Goal: Task Accomplishment & Management: Manage account settings

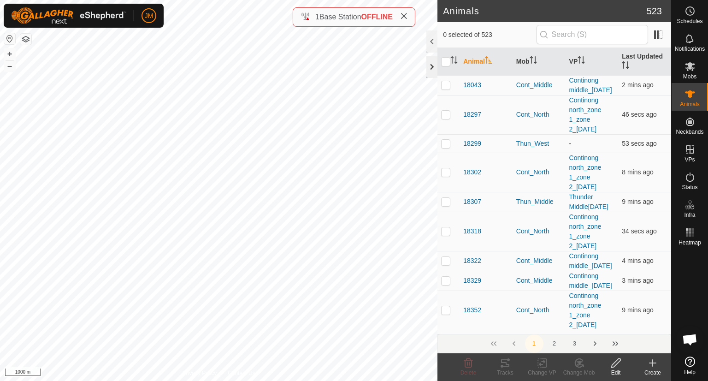
click at [431, 65] on div at bounding box center [431, 67] width 11 height 22
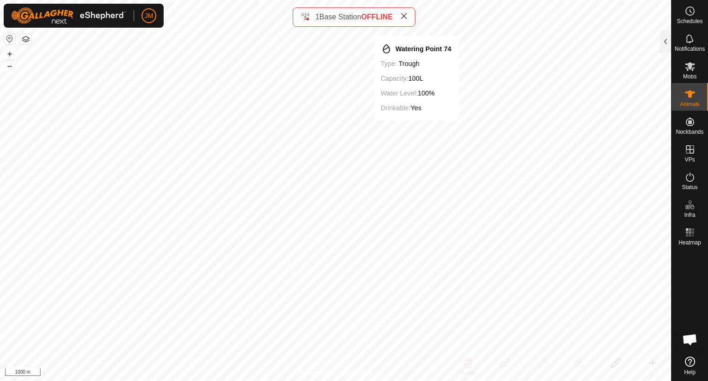
click at [407, 15] on icon at bounding box center [403, 15] width 7 height 7
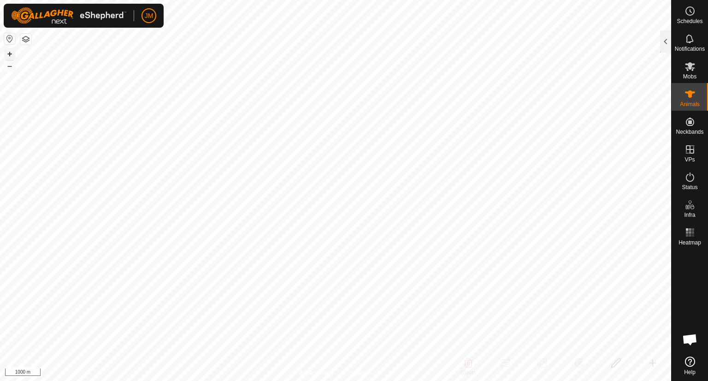
click at [10, 53] on button "+" at bounding box center [9, 53] width 11 height 11
click at [11, 53] on button "+" at bounding box center [9, 53] width 11 height 11
click at [9, 51] on button "+" at bounding box center [9, 53] width 11 height 11
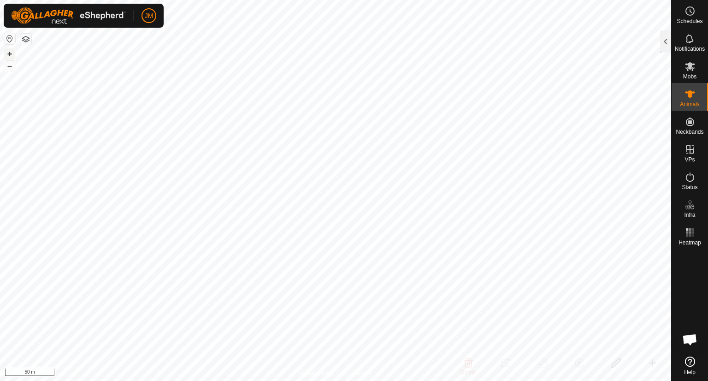
click at [10, 49] on button "+" at bounding box center [9, 53] width 11 height 11
click at [10, 50] on button "+" at bounding box center [9, 53] width 11 height 11
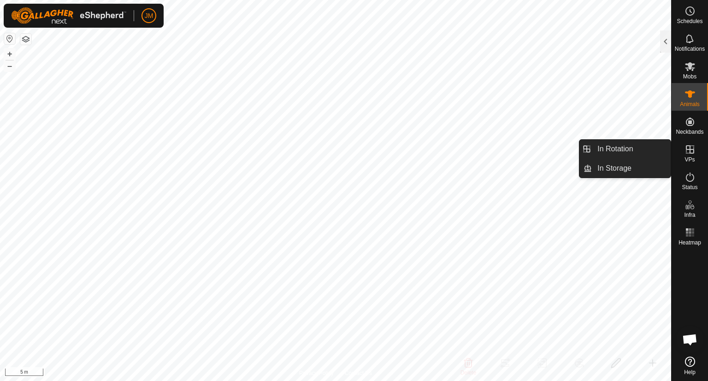
click at [692, 153] on icon at bounding box center [690, 149] width 8 height 8
click at [641, 164] on link "In Storage" at bounding box center [631, 168] width 79 height 18
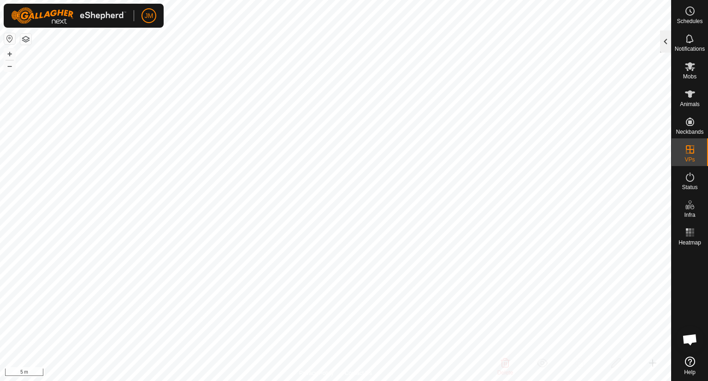
click at [663, 41] on div at bounding box center [665, 41] width 11 height 22
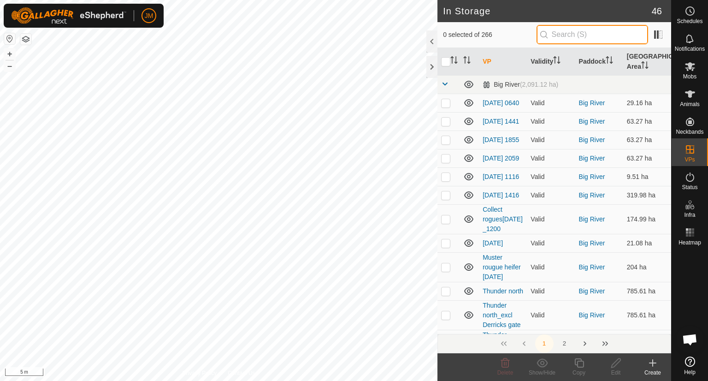
click at [613, 32] on input "text" at bounding box center [593, 34] width 112 height 19
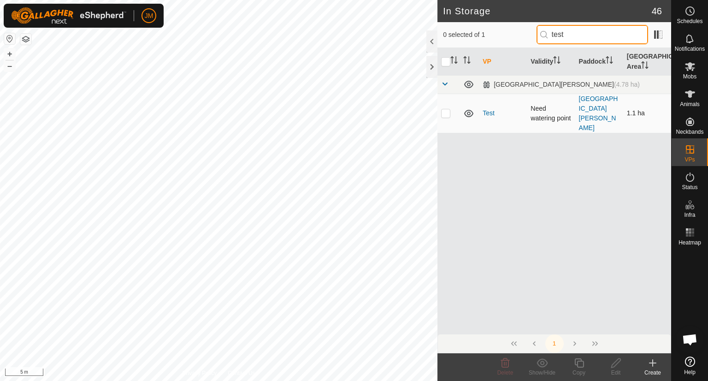
type input "test"
click at [448, 109] on p-checkbox at bounding box center [445, 112] width 9 height 7
checkbox input "true"
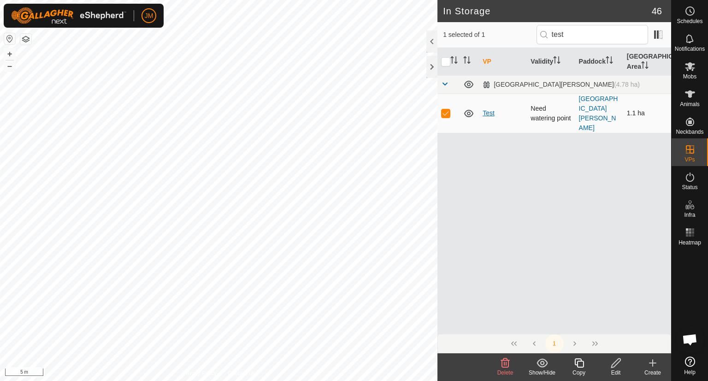
click at [492, 109] on link "Test" at bounding box center [489, 112] width 12 height 7
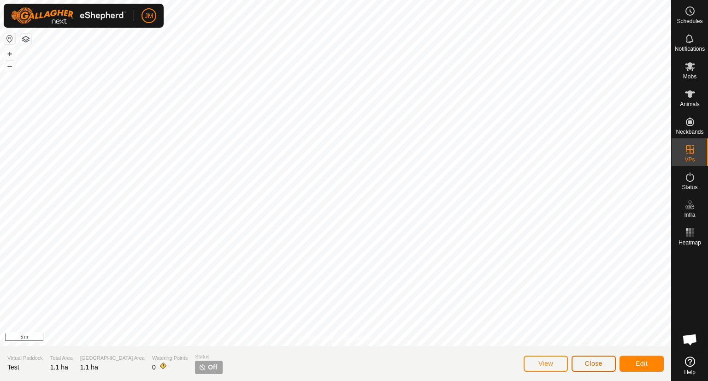
click at [597, 366] on span "Close" at bounding box center [594, 363] width 18 height 7
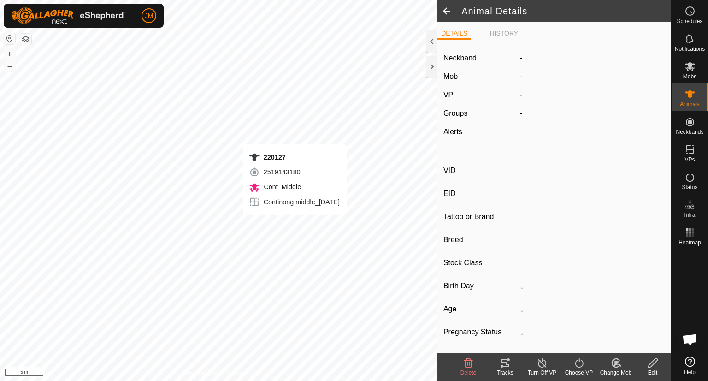
type input "230187"
type input "-"
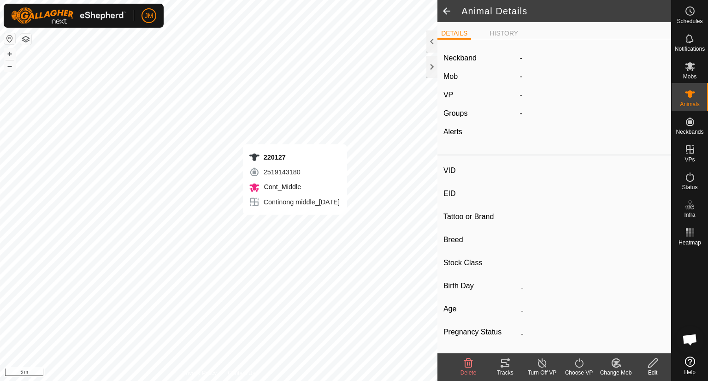
type input "-"
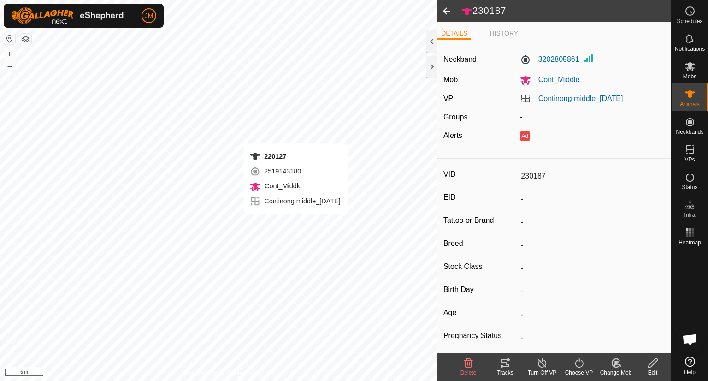
click at [295, 223] on div "220127 2519143180 Cont_Middle Continong middle_[DATE] + – ⇧ i 5 m" at bounding box center [218, 190] width 437 height 381
type input "220127"
type input "-"
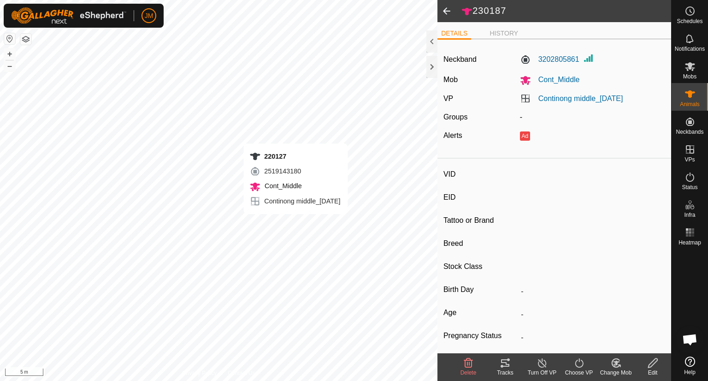
type input "-"
type input "0 kg"
type input "-"
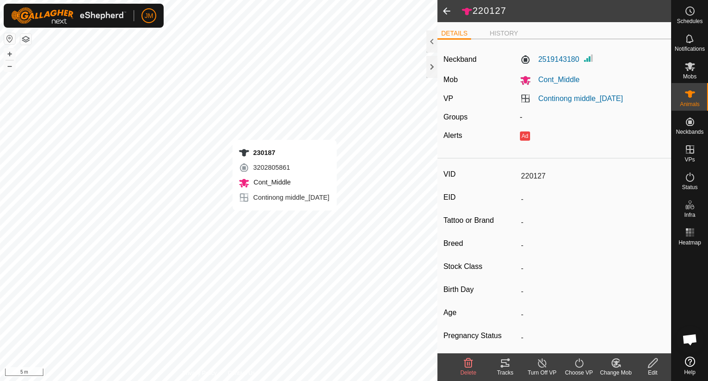
click at [284, 219] on div "230187 3202805861 Cont_Middle Continong middle_[DATE] + – ⇧ i 5 m" at bounding box center [218, 190] width 437 height 381
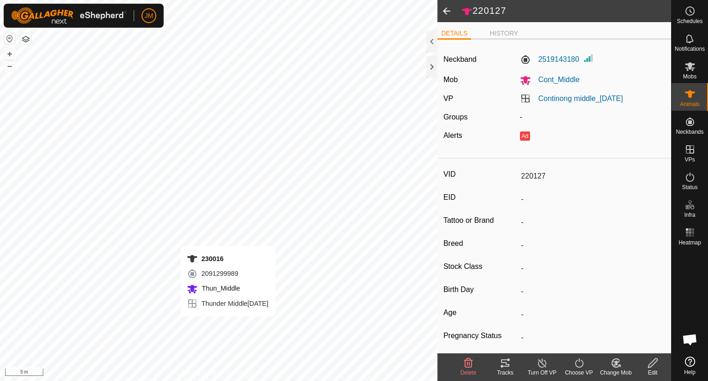
click at [228, 325] on div "230016 2091299989 Thun_Middle Thunder Middle[DATE] + – ⇧ i 5 m" at bounding box center [218, 190] width 437 height 381
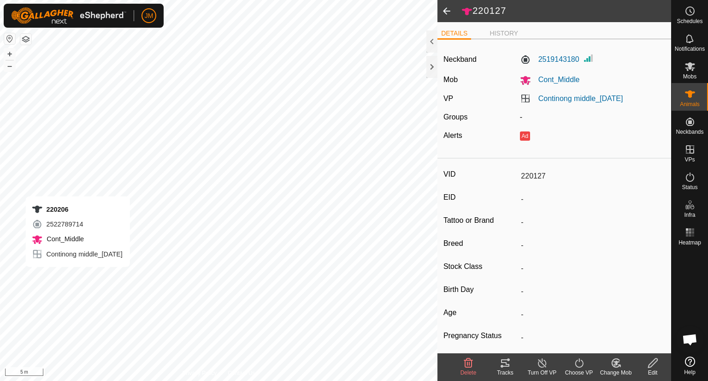
click at [77, 276] on div "220206 2522789714 Cont_Middle Continong middle_[DATE] + – ⇧ i 5 m" at bounding box center [218, 190] width 437 height 381
click at [55, 289] on div "Unknown24 4207503196 Cont_North Continong north_zone 1_zone 2_[DATE] + – ⇧ i 5 m" at bounding box center [218, 190] width 437 height 381
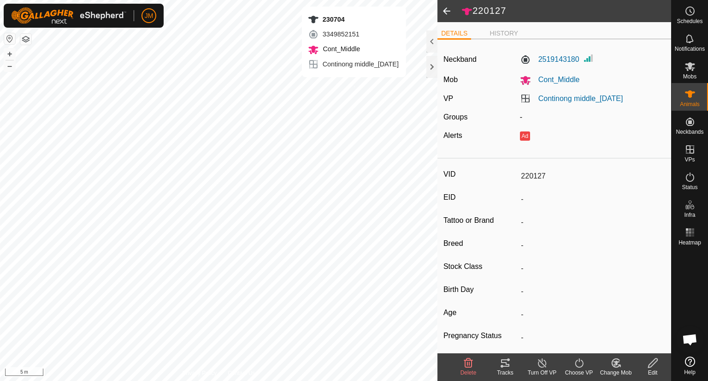
click at [354, 86] on div "230704 3349852151 Cont_Middle Continong middle_[DATE] + – ⇧ i 5 m" at bounding box center [218, 190] width 437 height 381
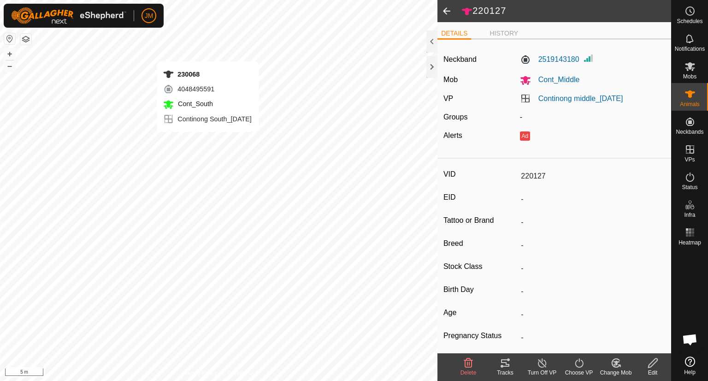
click at [208, 52] on div "230068 4048495591 Cont_South Continong South_[DATE] + – ⇧ i 5 m" at bounding box center [218, 190] width 437 height 381
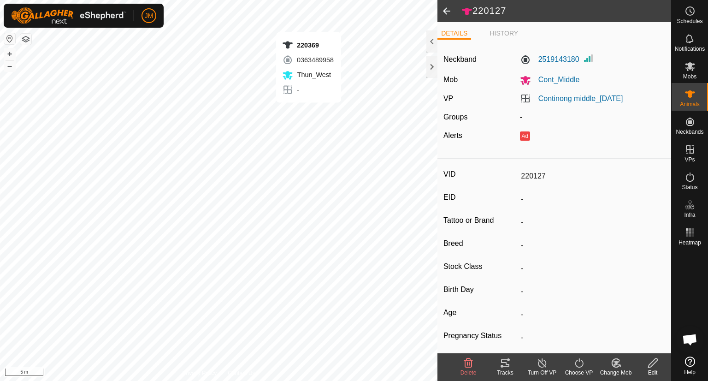
click at [308, 112] on div "220369 0363489958 Thun_West - + – ⇧ i 5 m" at bounding box center [218, 190] width 437 height 381
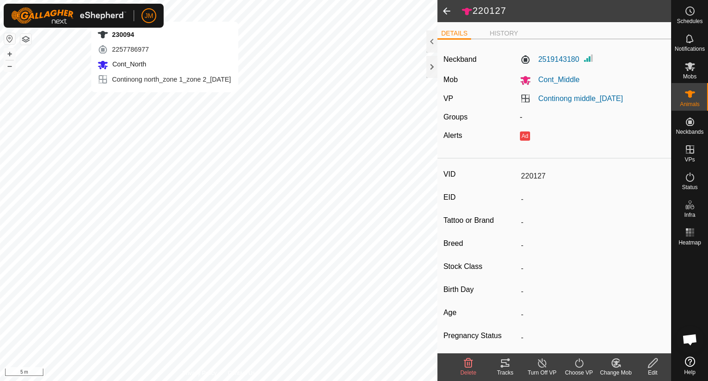
click at [165, 101] on div "230094 2257786977 Cont_North Continong north_zone 1_zone 2_[DATE] + – ⇧ i 5 m" at bounding box center [218, 190] width 437 height 381
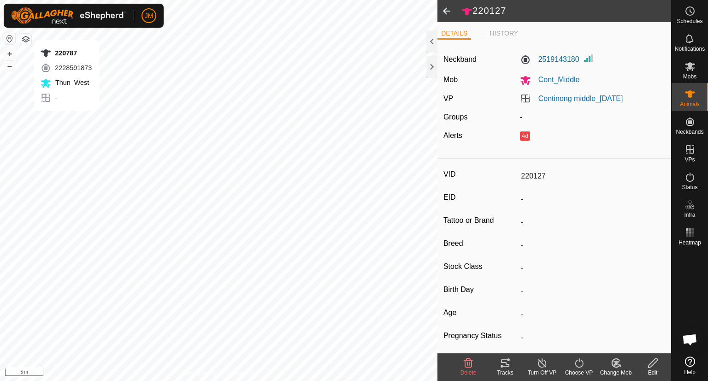
click at [66, 120] on div "220787 2228591873 Thun_West - + – ⇧ i 5 m" at bounding box center [218, 190] width 437 height 381
click at [63, 118] on div "220787 2228591873 Thun_West - + – ⇧ i 5 m" at bounding box center [218, 190] width 437 height 381
click at [577, 366] on icon at bounding box center [579, 362] width 12 height 11
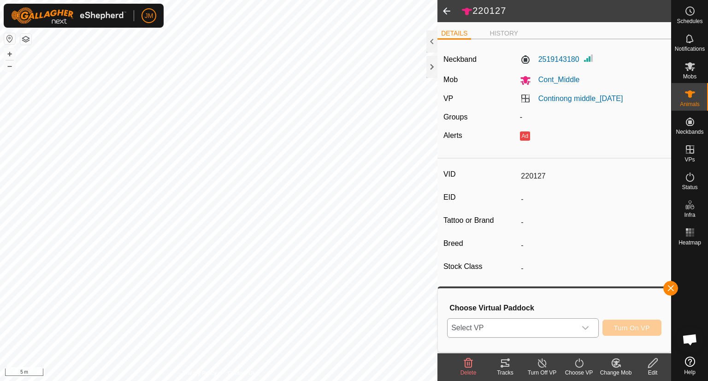
click at [581, 330] on div "dropdown trigger" at bounding box center [585, 327] width 18 height 18
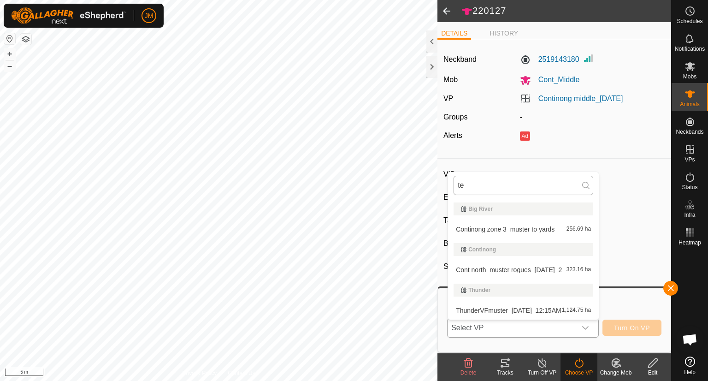
type input "t"
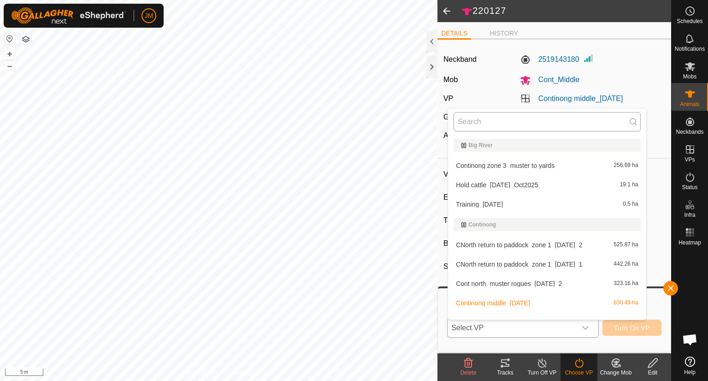
type input "R"
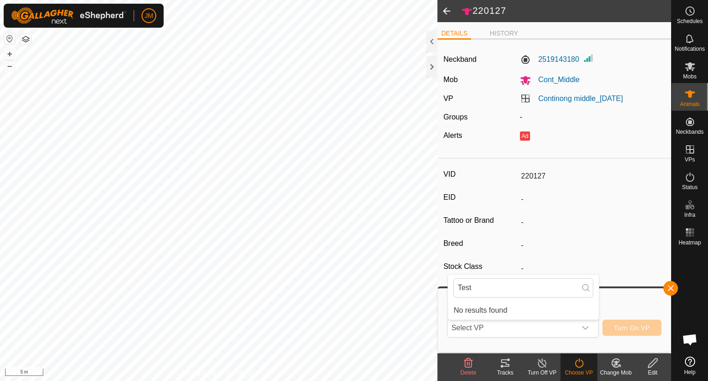
type input "Test"
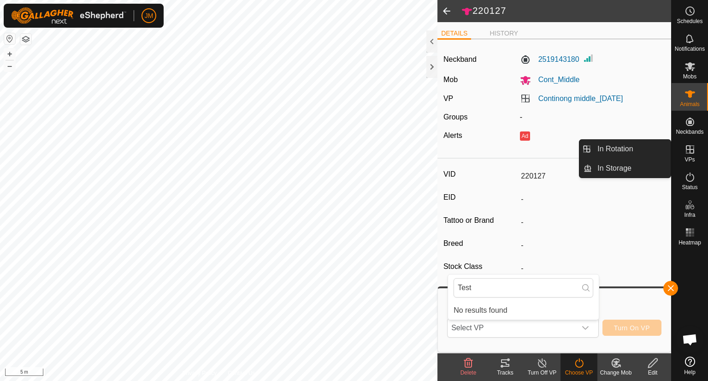
click at [688, 150] on icon at bounding box center [690, 149] width 8 height 8
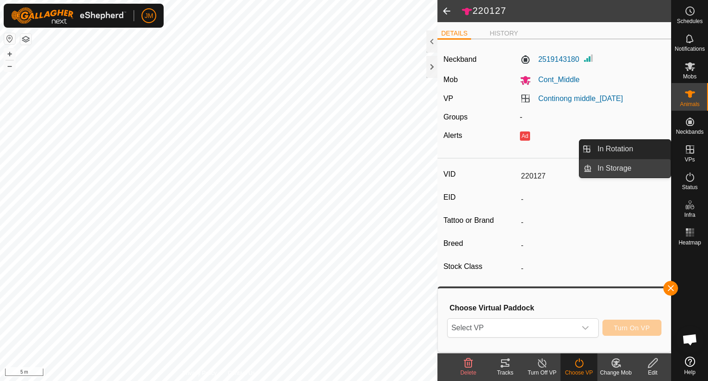
click at [624, 170] on link "In Storage" at bounding box center [631, 168] width 79 height 18
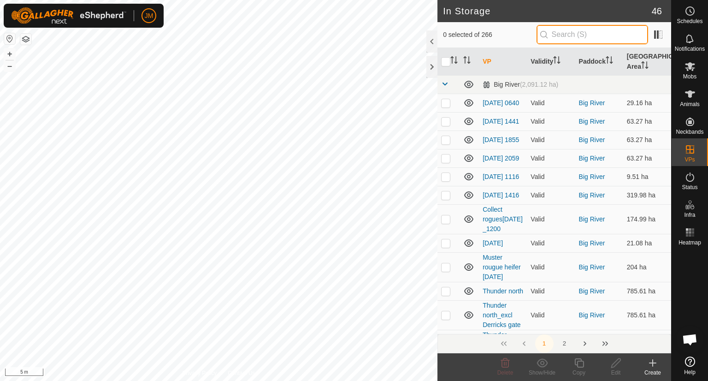
click at [604, 31] on input "text" at bounding box center [593, 34] width 112 height 19
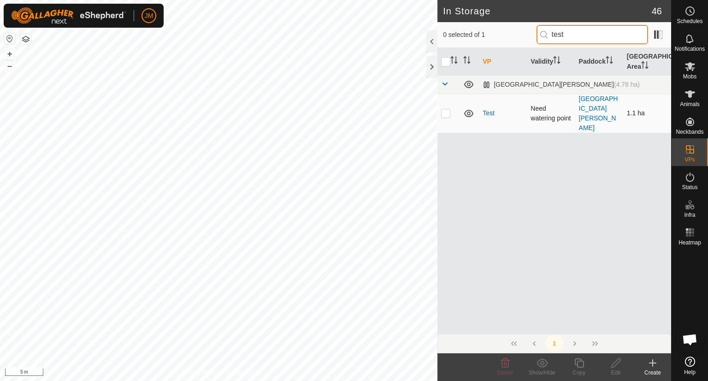
type input "test"
click at [448, 109] on p-checkbox at bounding box center [445, 112] width 9 height 7
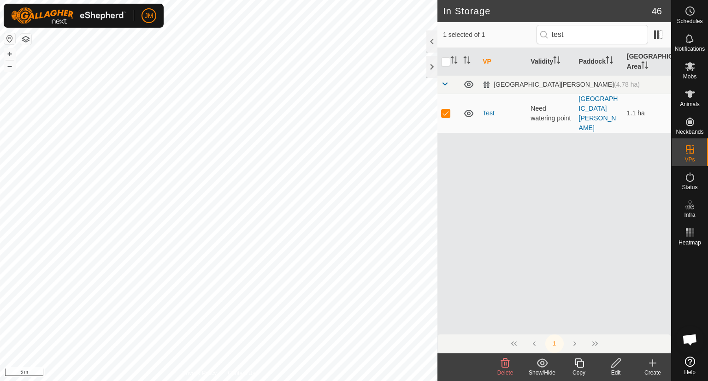
click at [542, 364] on icon at bounding box center [542, 362] width 11 height 9
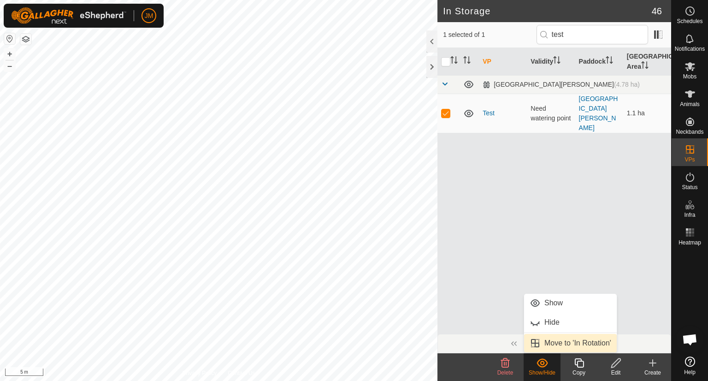
click at [562, 344] on link "Move to 'In Rotation'" at bounding box center [570, 343] width 93 height 18
checkbox input "false"
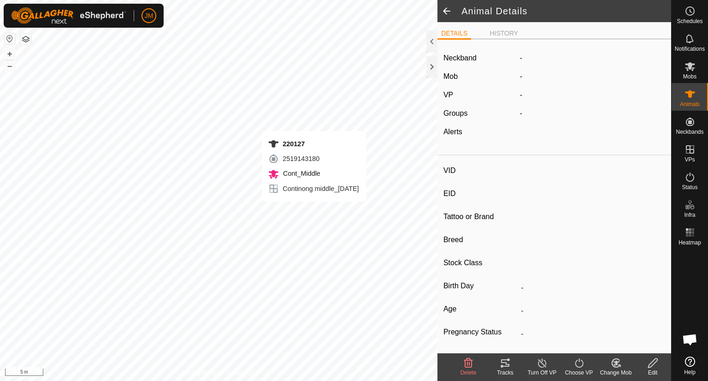
type input "220127"
type input "-"
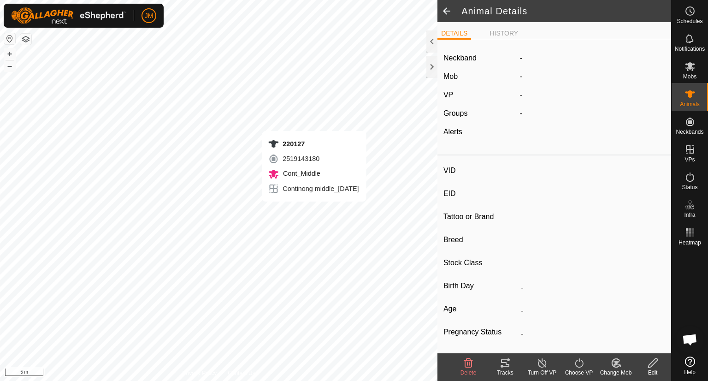
type input "0 kg"
type input "-"
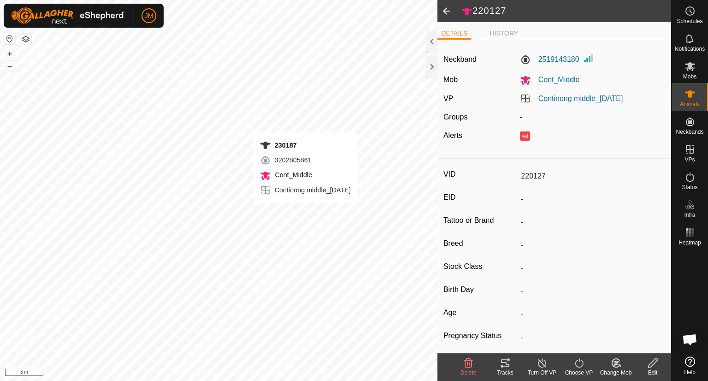
click at [306, 212] on div "230187 3202805861 Cont_Middle Continong middle_[DATE] + – ⇧ i 5 m" at bounding box center [218, 190] width 437 height 381
type input "230187"
type input "-"
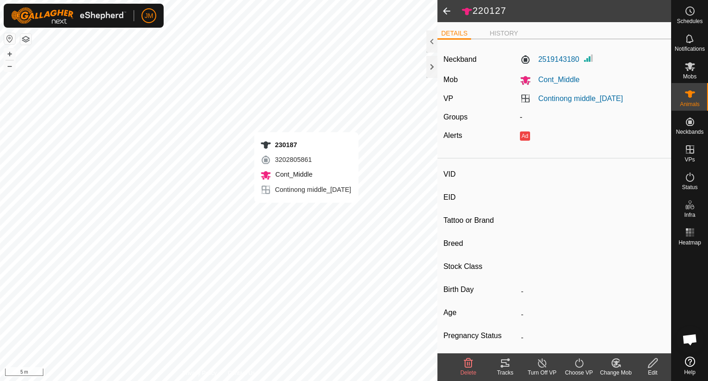
type input "-"
click at [315, 214] on div "220127 2519143180 Cont_Middle Continong middle_[DATE] + – ⇧ i 5 m" at bounding box center [218, 190] width 437 height 381
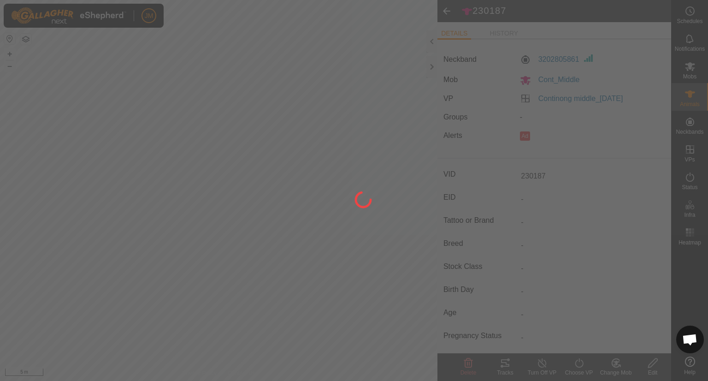
click at [251, 314] on div at bounding box center [354, 190] width 708 height 381
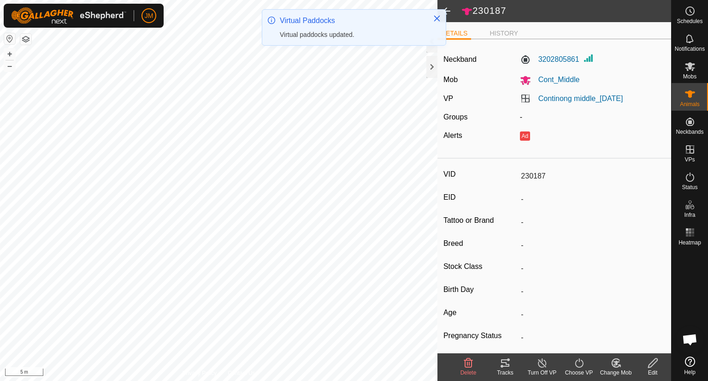
click at [251, 314] on div "220127 2519143180 Cont_Middle Continong middle_[DATE] + – ⇧ i 5 m" at bounding box center [218, 190] width 437 height 381
click at [74, 280] on div "Unknown24 4207503196 Cont_North Continong north_zone 1_zone 2_[DATE] + – ⇧ i 5 m" at bounding box center [218, 190] width 437 height 381
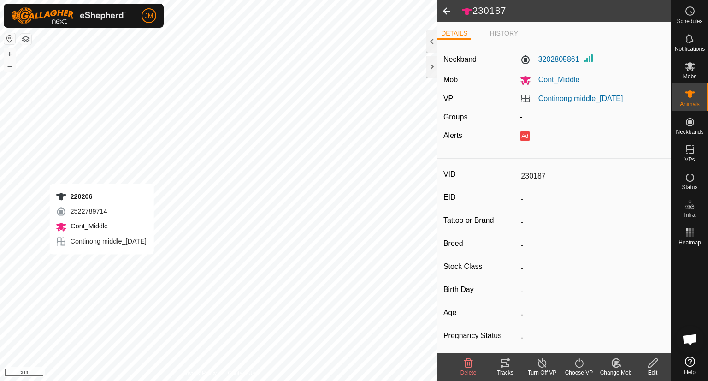
click at [101, 263] on div "220206 2522789714 Cont_Middle Continong middle_[DATE] + – ⇧ i 5 m" at bounding box center [218, 190] width 437 height 381
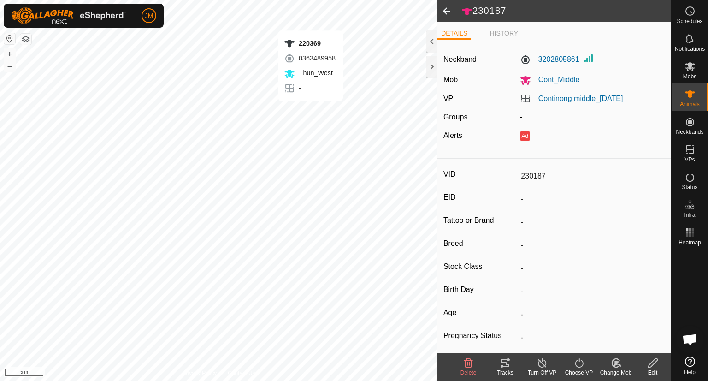
click at [310, 109] on div "220369 0363489958 Thun_West - + – ⇧ i 5 m" at bounding box center [218, 190] width 437 height 381
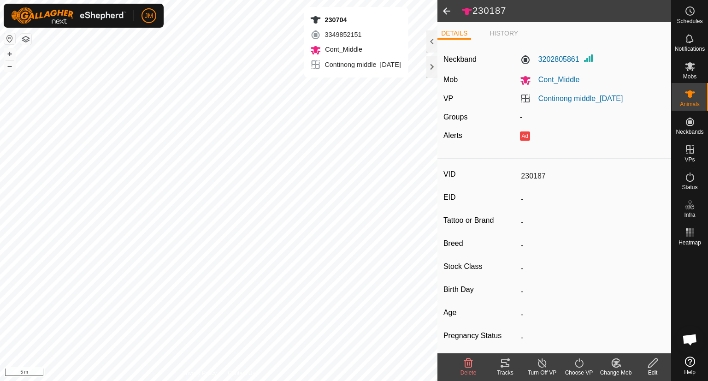
click at [356, 85] on div "230704 3349852151 Cont_Middle Continong middle_[DATE] + – ⇧ i 5 m" at bounding box center [218, 190] width 437 height 381
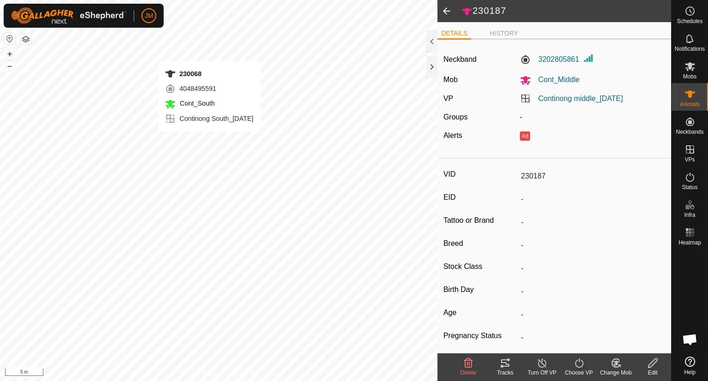
click at [210, 50] on div "230068 4048495591 Cont_South Continong South_[DATE] + – ⇧ i 5 m" at bounding box center [218, 190] width 437 height 381
click at [577, 366] on icon at bounding box center [579, 362] width 8 height 9
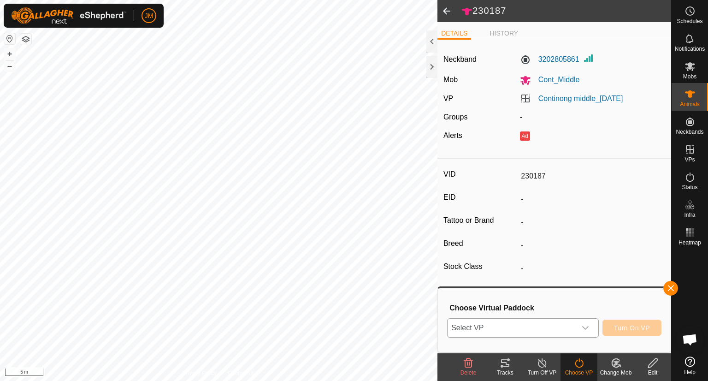
click at [589, 335] on div "dropdown trigger" at bounding box center [585, 327] width 18 height 18
type input "test"
click at [524, 308] on li "Test 1.1 ha" at bounding box center [523, 310] width 151 height 18
click at [624, 325] on span "Turn On VP" at bounding box center [632, 327] width 36 height 7
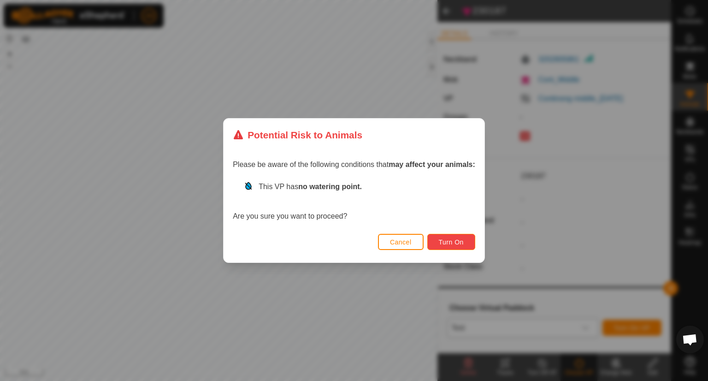
click at [452, 240] on span "Turn On" at bounding box center [451, 241] width 25 height 7
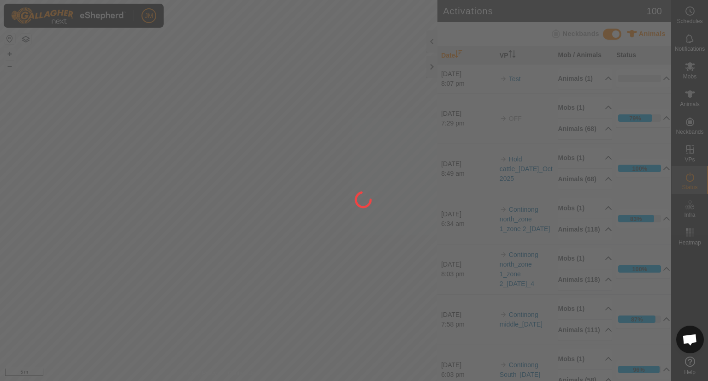
drag, startPoint x: 232, startPoint y: 205, endPoint x: 254, endPoint y: 196, distance: 23.6
click at [254, 196] on div at bounding box center [354, 190] width 708 height 381
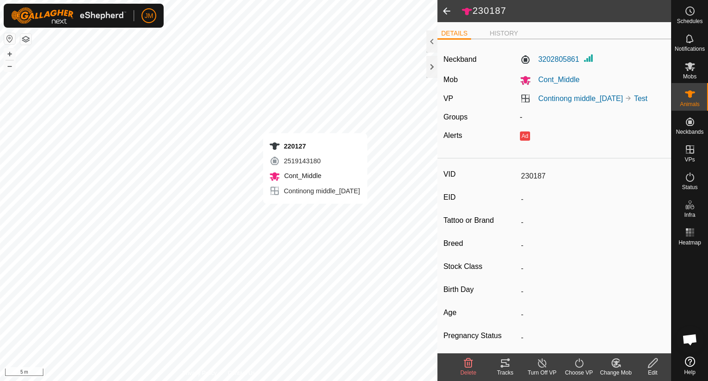
click at [315, 212] on div "220127 2519143180 Cont_Middle Continong middle_[DATE] + – ⇧ i 5 m" at bounding box center [218, 190] width 437 height 381
type input "220127"
type input "-"
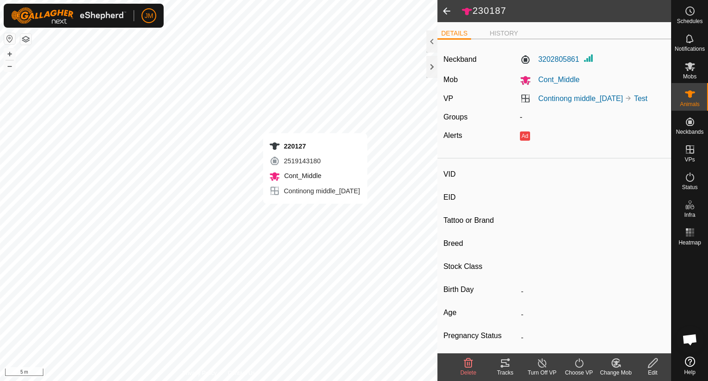
type input "-"
type input "0 kg"
type input "-"
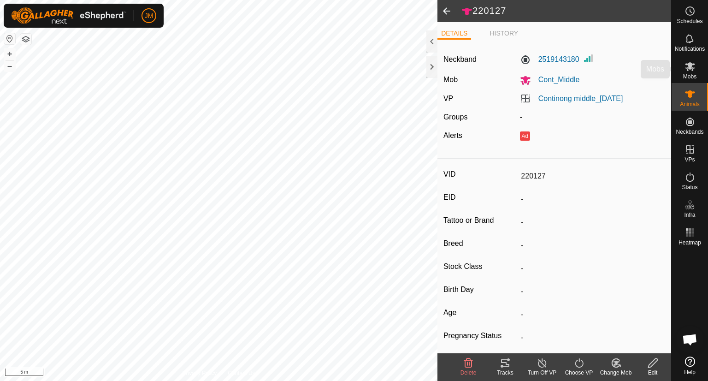
click at [689, 67] on icon at bounding box center [690, 66] width 10 height 9
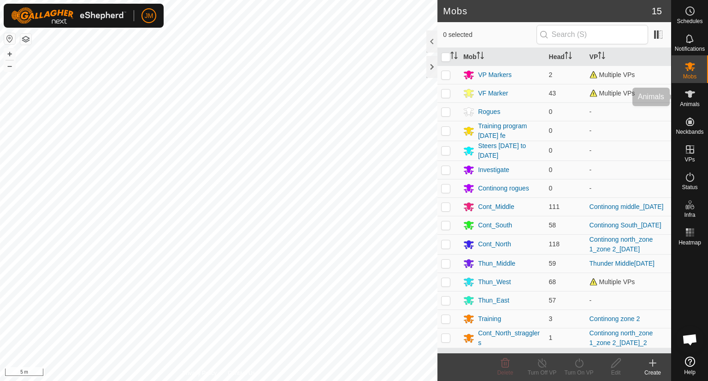
click at [691, 101] on span "Animals" at bounding box center [690, 104] width 20 height 6
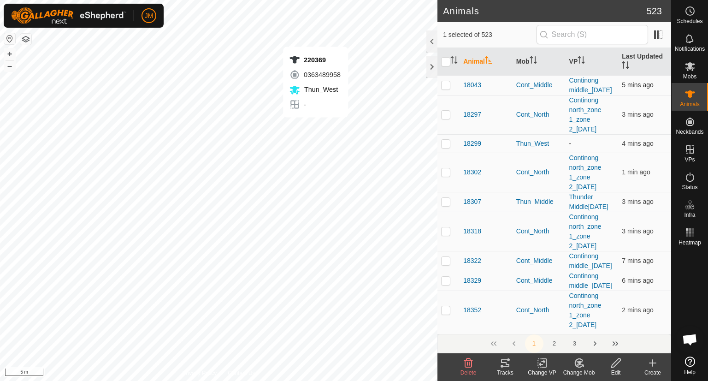
click at [315, 127] on div "220369 0363489958 Thun_West - + – ⇧ i 5 m" at bounding box center [218, 190] width 437 height 381
checkbox input "true"
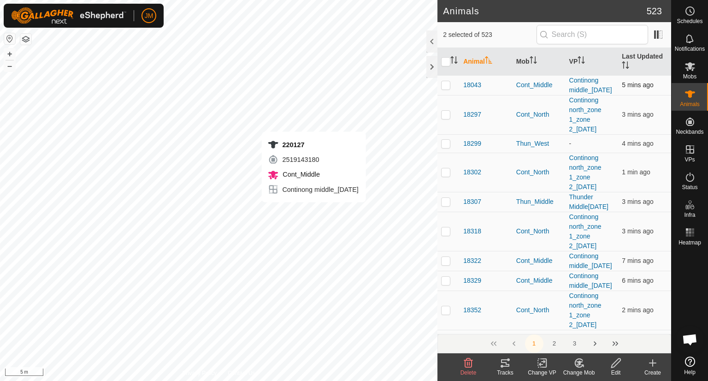
click at [313, 211] on div "220127 2519143180 Cont_Middle Continong middle_[DATE] + – ⇧ i 5 m" at bounding box center [218, 190] width 437 height 381
checkbox input "true"
click at [307, 220] on div "230187 3202805861 Cont_Middle Continong middle_[DATE] + – ⇧ i 5 m" at bounding box center [218, 190] width 437 height 381
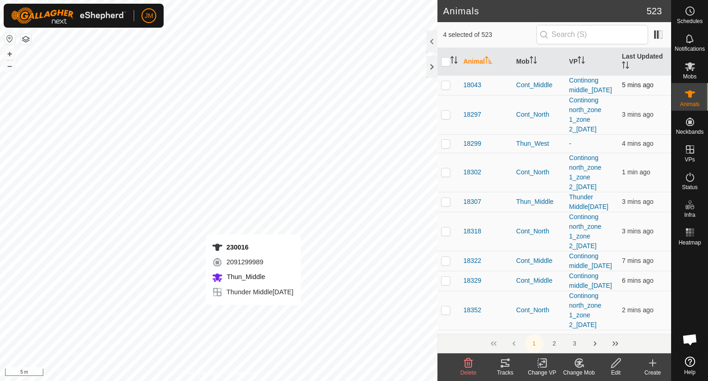
click at [253, 314] on div "230016 2091299989 Thun_Middle Thunder Middle[DATE] + – ⇧ i 5 m" at bounding box center [218, 190] width 437 height 381
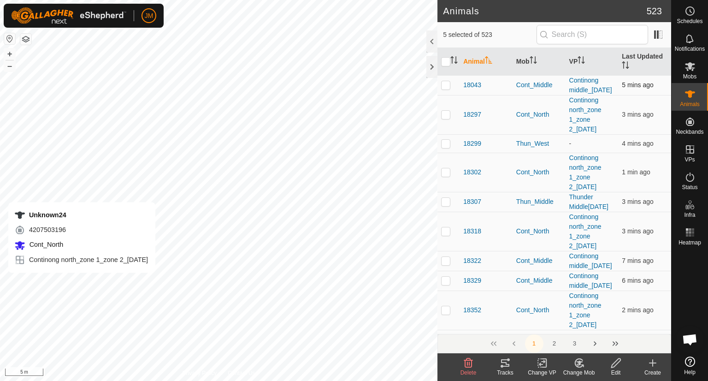
click at [82, 282] on div "Unknown24 4207503196 Cont_North Continong north_zone 1_zone 2_[DATE] + – ⇧ i 5 m" at bounding box center [218, 190] width 437 height 381
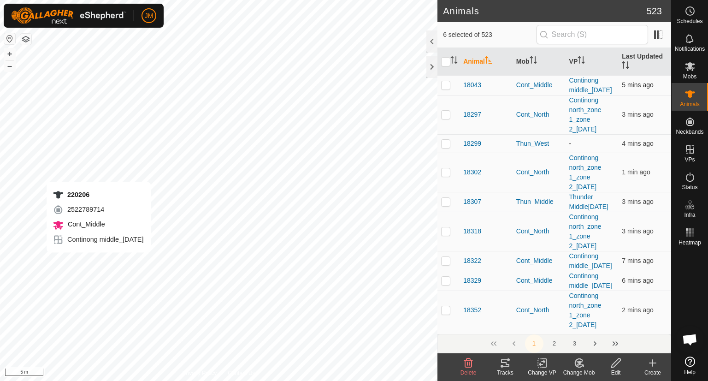
click at [99, 261] on div "220206 2522789714 Cont_Middle Continong middle_[DATE] + – ⇧ i 5 m" at bounding box center [218, 190] width 437 height 381
checkbox input "true"
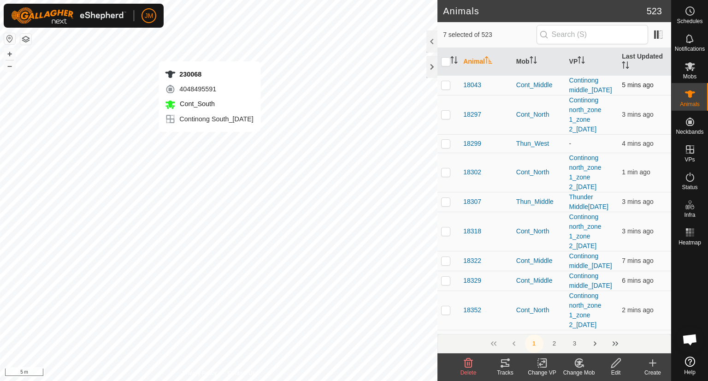
click at [210, 52] on div "230068 4048495591 Cont_South Continong South_[DATE] + – ⇧ i 5 m" at bounding box center [218, 190] width 437 height 381
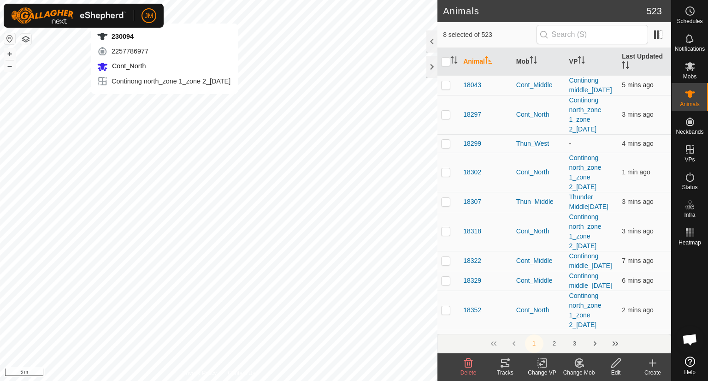
click at [164, 103] on div "230094 2257786977 Cont_North Continong north_zone 1_zone 2_[DATE] + – ⇧ i 5 m" at bounding box center [218, 190] width 437 height 381
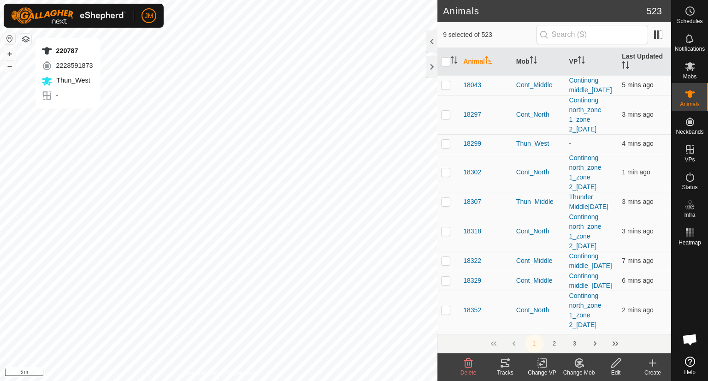
click at [66, 119] on div "220787 2228591873 Thun_West - + – ⇧ i 5 m" at bounding box center [218, 190] width 437 height 381
click at [575, 372] on div "Change Mob" at bounding box center [578, 372] width 37 height 8
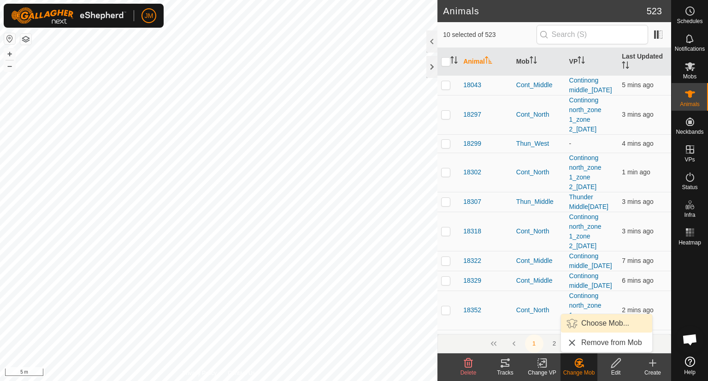
click at [596, 322] on link "Choose Mob..." at bounding box center [606, 323] width 91 height 18
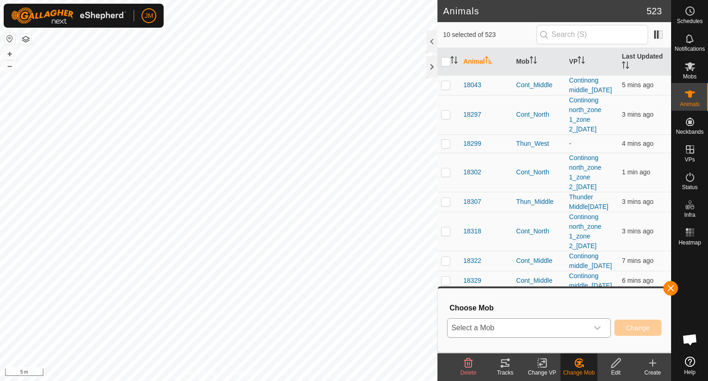
click at [505, 325] on span "Select a Mob" at bounding box center [518, 327] width 141 height 18
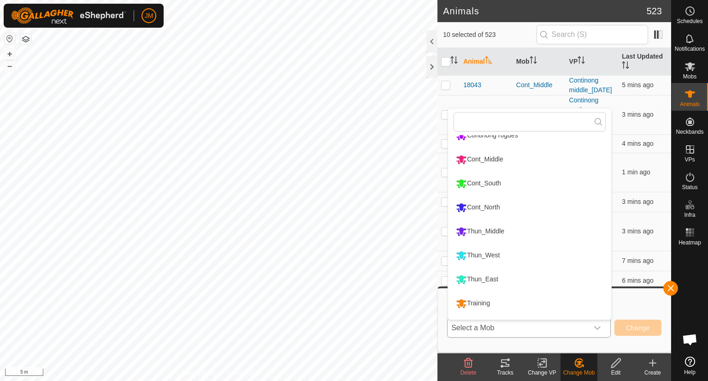
scroll to position [174, 0]
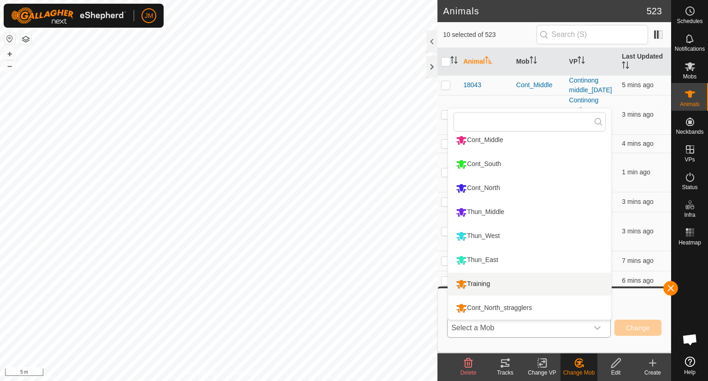
click at [487, 282] on li "Training" at bounding box center [529, 283] width 163 height 23
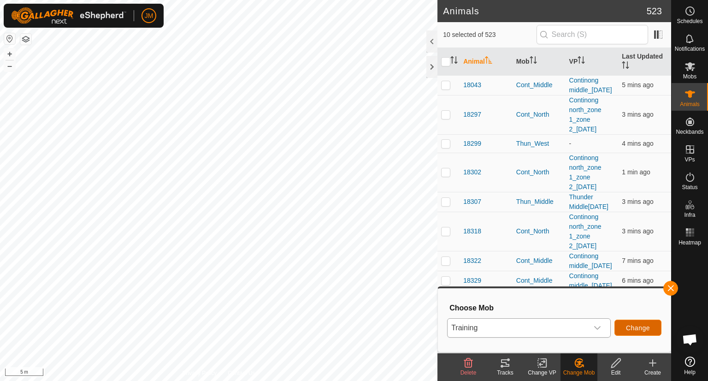
click at [643, 325] on span "Change" at bounding box center [638, 327] width 24 height 7
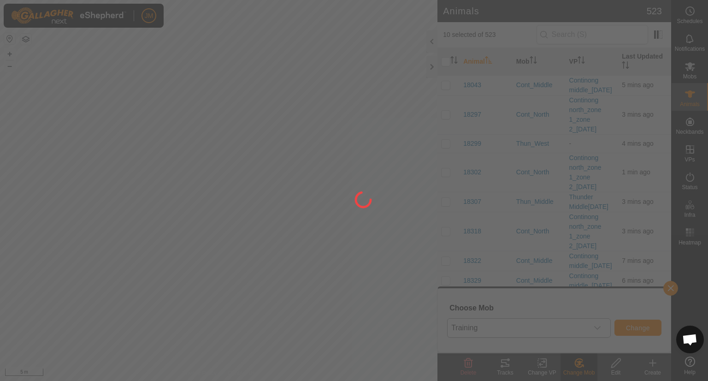
checkbox input "false"
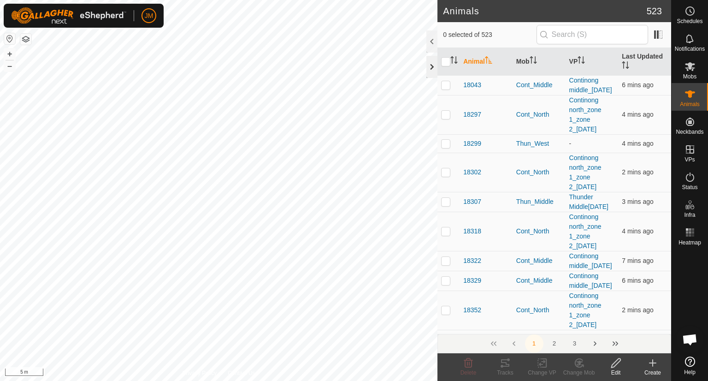
click at [435, 68] on div at bounding box center [431, 67] width 11 height 22
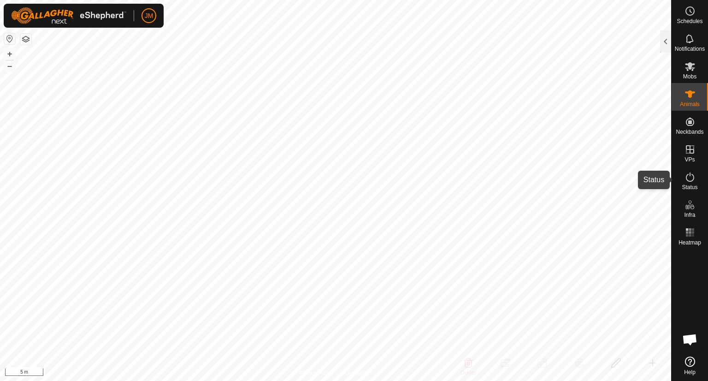
click at [690, 189] on span "Status" at bounding box center [690, 187] width 16 height 6
click at [667, 41] on div at bounding box center [665, 41] width 11 height 22
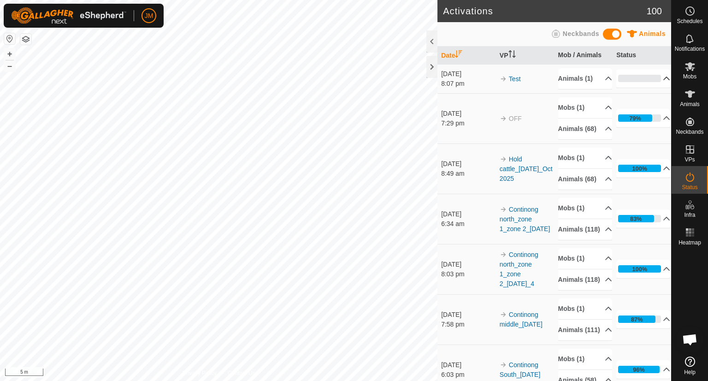
click at [646, 77] on p-accordion-header "0%" at bounding box center [643, 78] width 54 height 18
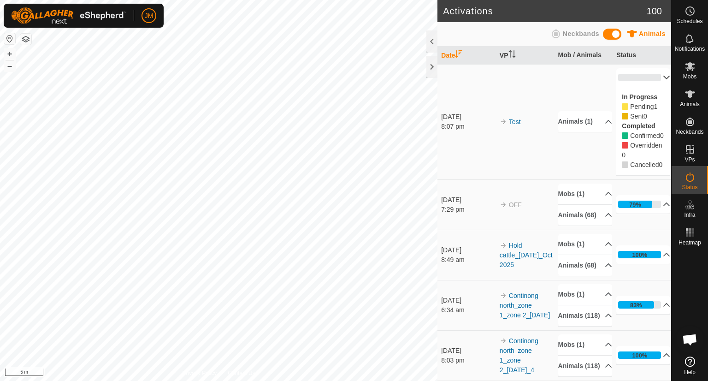
click at [649, 77] on p-accordion-header "0%" at bounding box center [643, 77] width 54 height 18
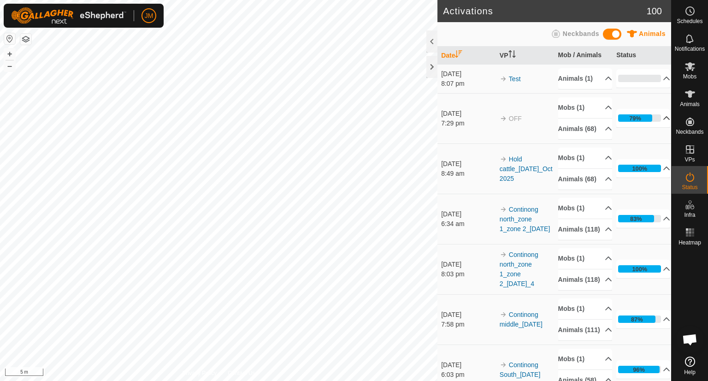
click at [640, 127] on p-accordion-header "79%" at bounding box center [643, 118] width 54 height 18
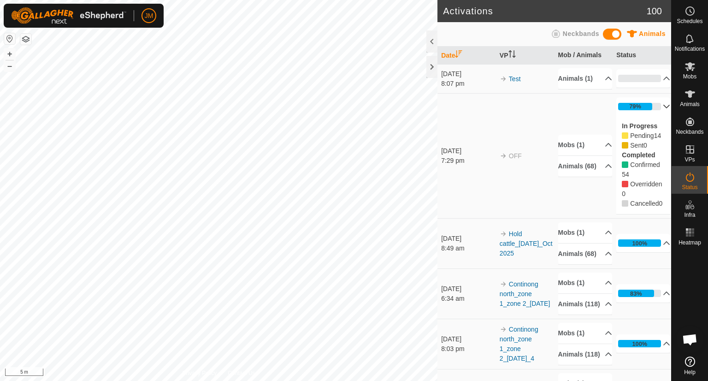
click at [650, 116] on p-accordion-header "79%" at bounding box center [643, 106] width 54 height 18
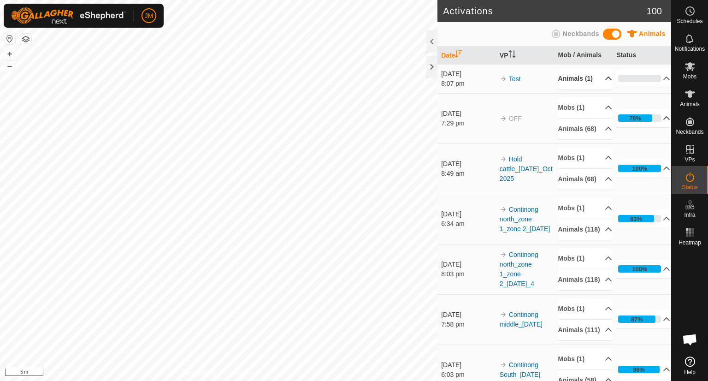
click at [583, 82] on p-accordion-header "Animals (1)" at bounding box center [585, 78] width 54 height 21
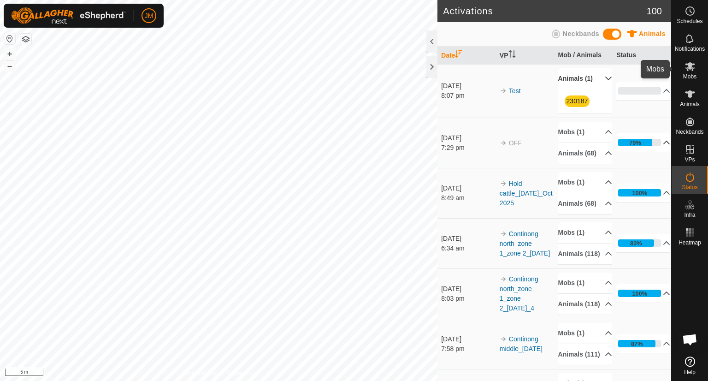
click at [688, 74] on span "Mobs" at bounding box center [689, 77] width 13 height 6
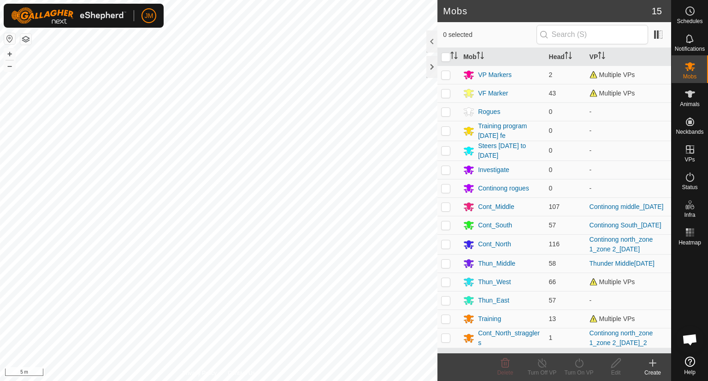
click at [688, 74] on span "Mobs" at bounding box center [689, 77] width 13 height 6
click at [446, 318] on p-checkbox at bounding box center [445, 318] width 9 height 7
checkbox input "true"
click at [581, 361] on icon at bounding box center [579, 362] width 12 height 11
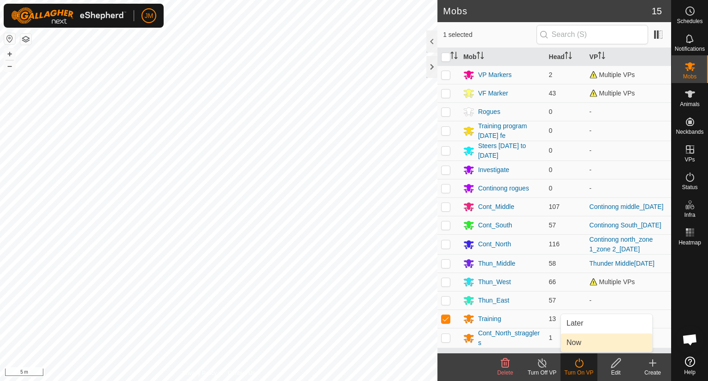
click at [583, 340] on link "Now" at bounding box center [606, 342] width 91 height 18
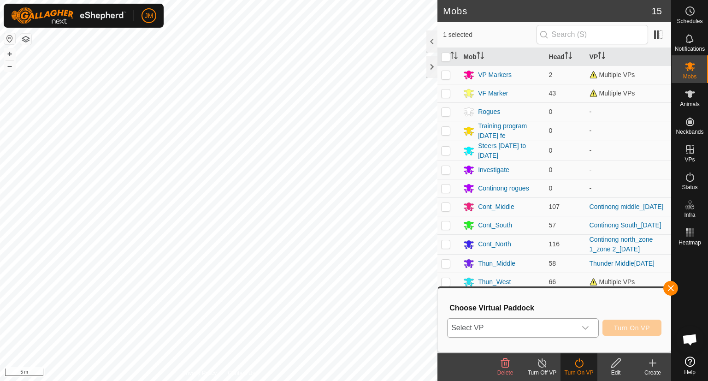
click at [490, 329] on span "Select VP" at bounding box center [512, 327] width 129 height 18
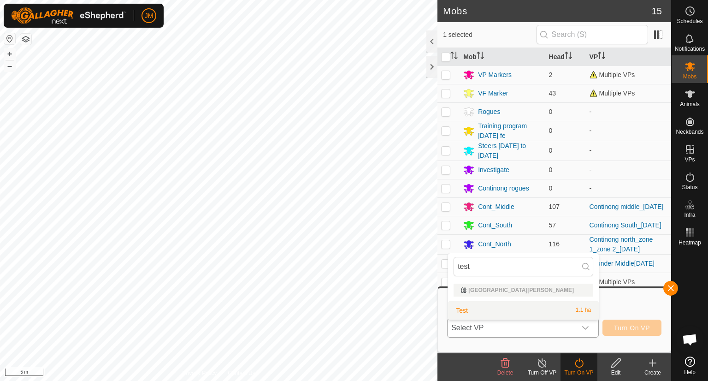
type input "test"
click at [507, 312] on li "Test 1.1 ha" at bounding box center [523, 310] width 151 height 18
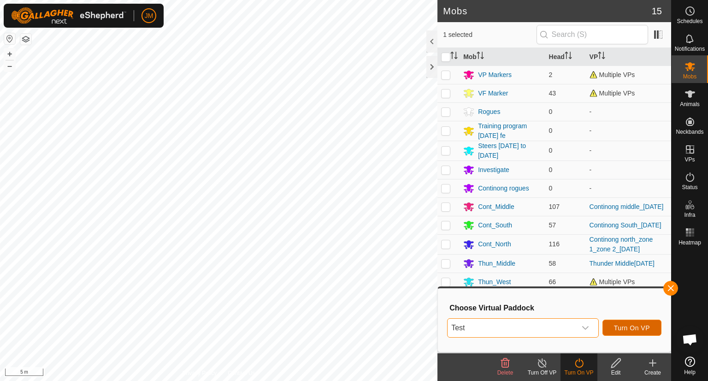
click at [615, 325] on span "Turn On VP" at bounding box center [632, 327] width 36 height 7
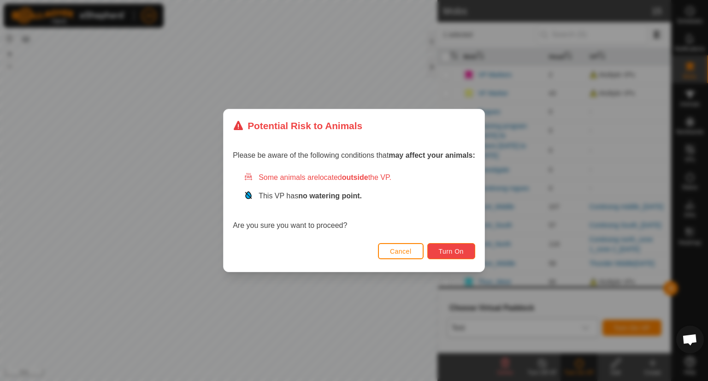
click at [444, 248] on span "Turn On" at bounding box center [451, 251] width 25 height 7
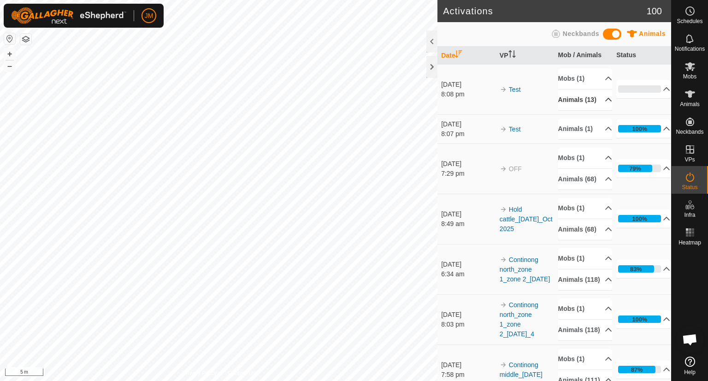
click at [592, 104] on p-accordion-header "Animals (13)" at bounding box center [585, 99] width 54 height 21
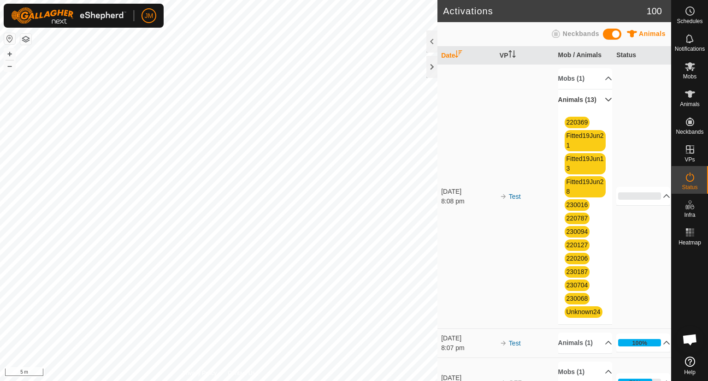
click at [592, 104] on p-accordion-header "Animals (13)" at bounding box center [585, 99] width 54 height 21
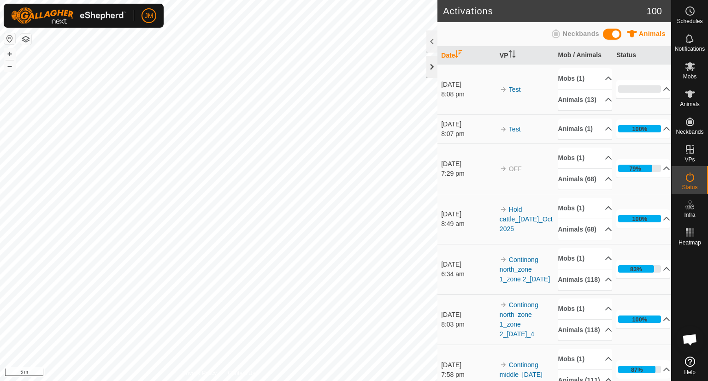
click at [430, 72] on div at bounding box center [431, 67] width 11 height 22
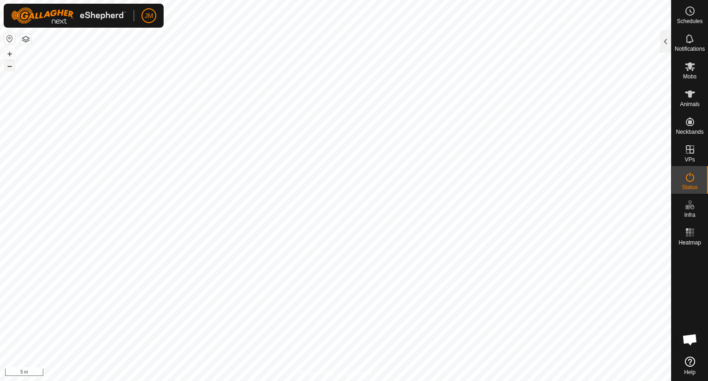
click at [9, 68] on button "–" at bounding box center [9, 65] width 11 height 11
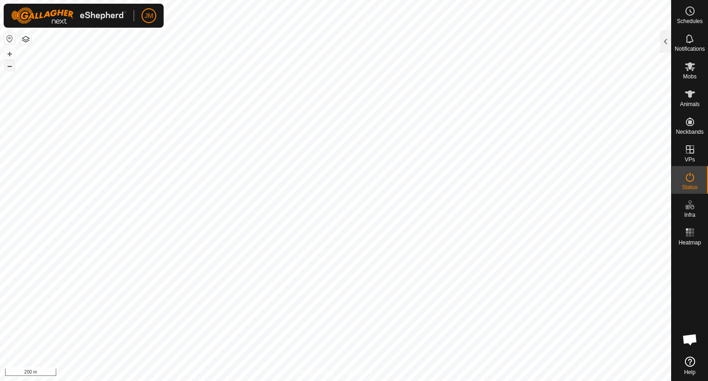
click at [9, 68] on button "–" at bounding box center [9, 65] width 11 height 11
click at [7, 56] on button "+" at bounding box center [9, 53] width 11 height 11
